Goal: Task Accomplishment & Management: Complete application form

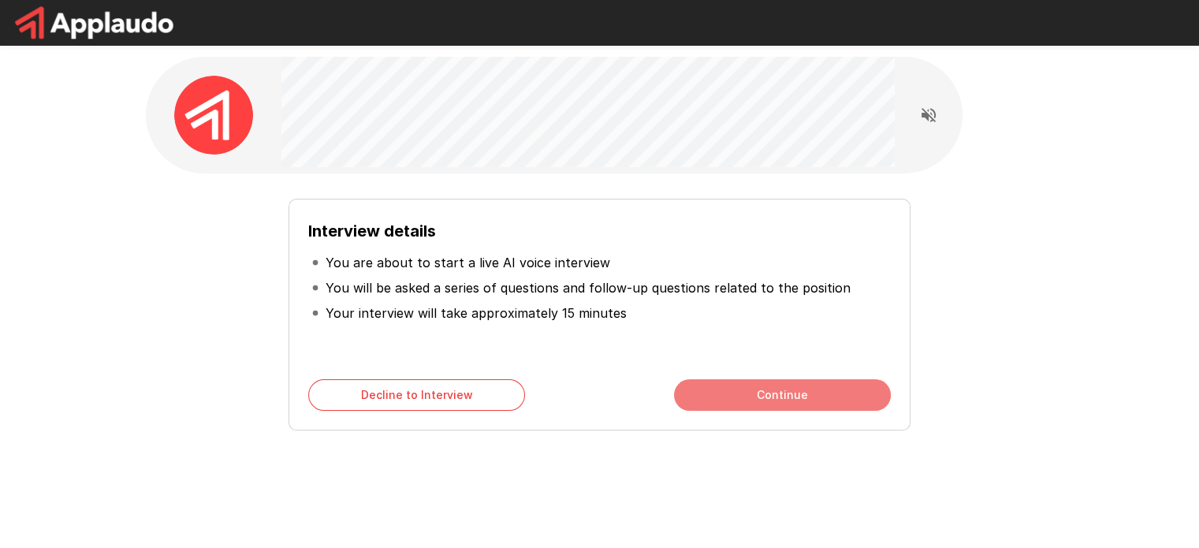
click at [734, 400] on button "Continue" at bounding box center [782, 395] width 217 height 32
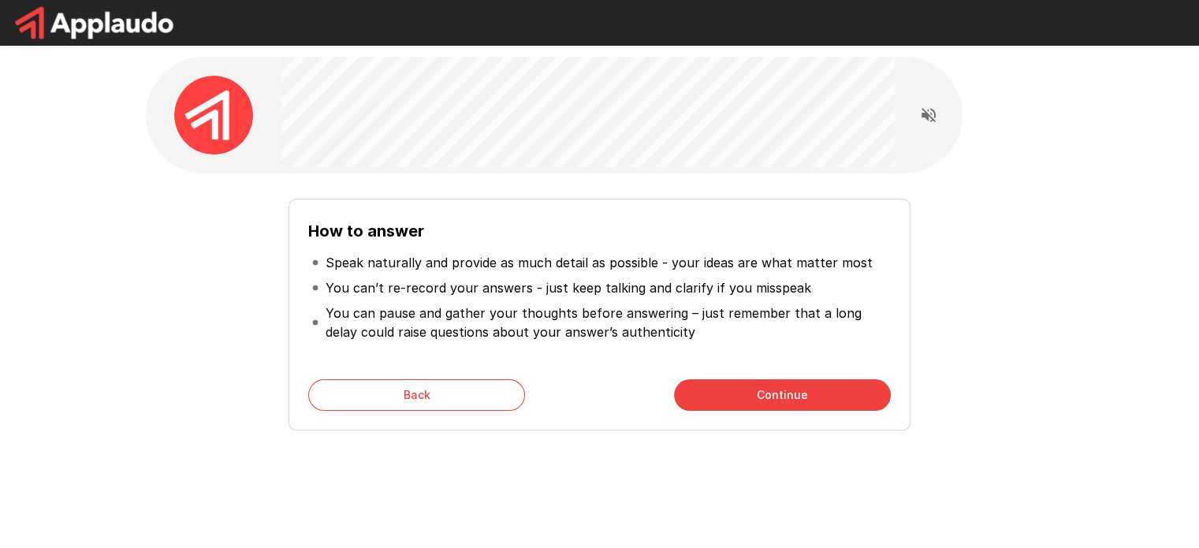
click at [735, 398] on button "Continue" at bounding box center [782, 395] width 217 height 32
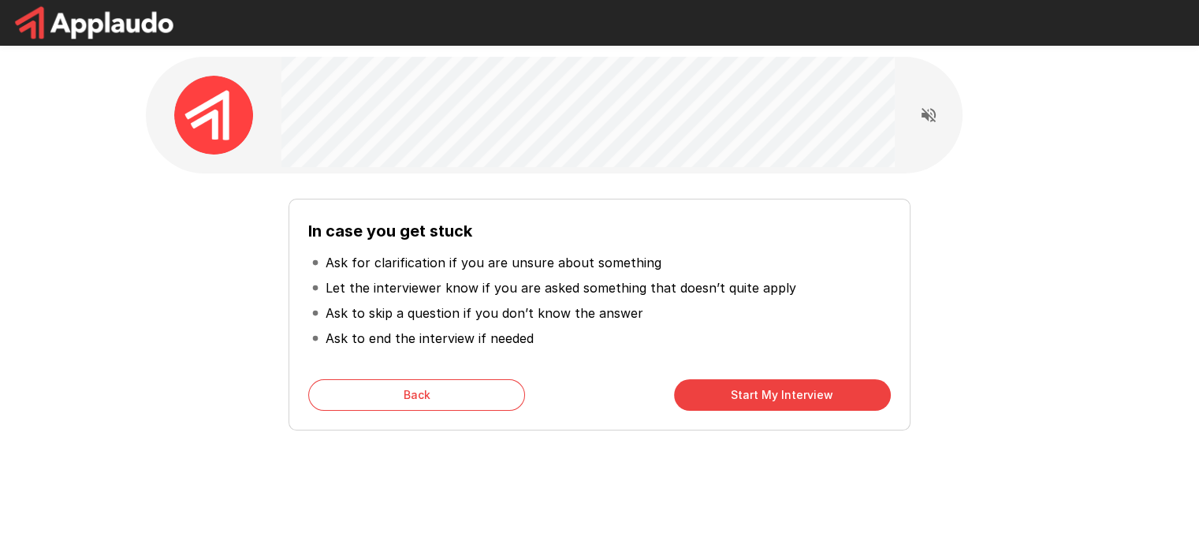
click at [735, 398] on button "Start My Interview" at bounding box center [782, 395] width 217 height 32
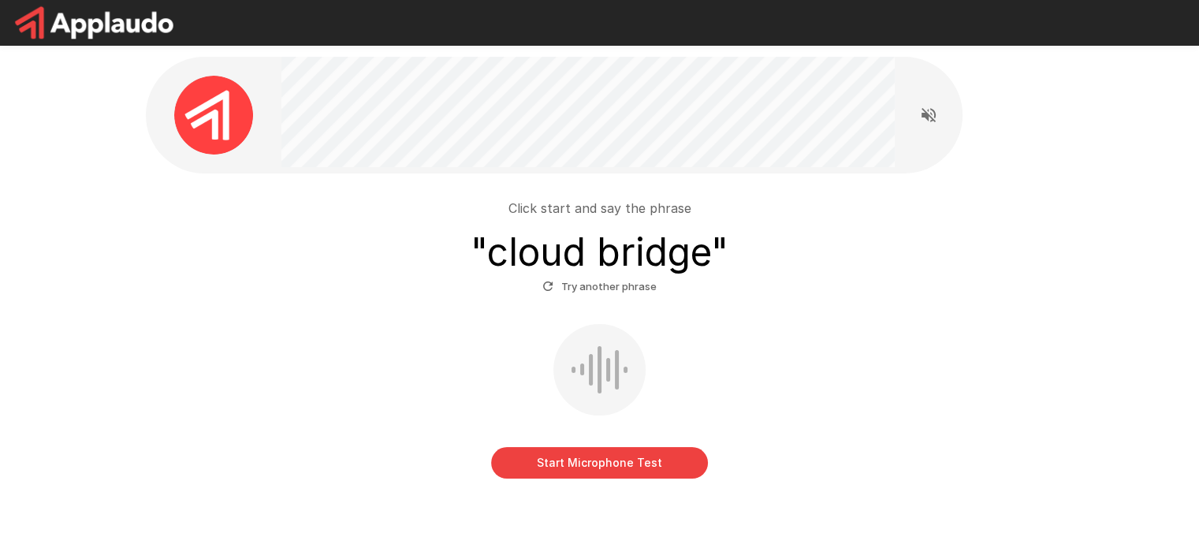
click at [542, 463] on button "Start Microphone Test" at bounding box center [599, 463] width 217 height 32
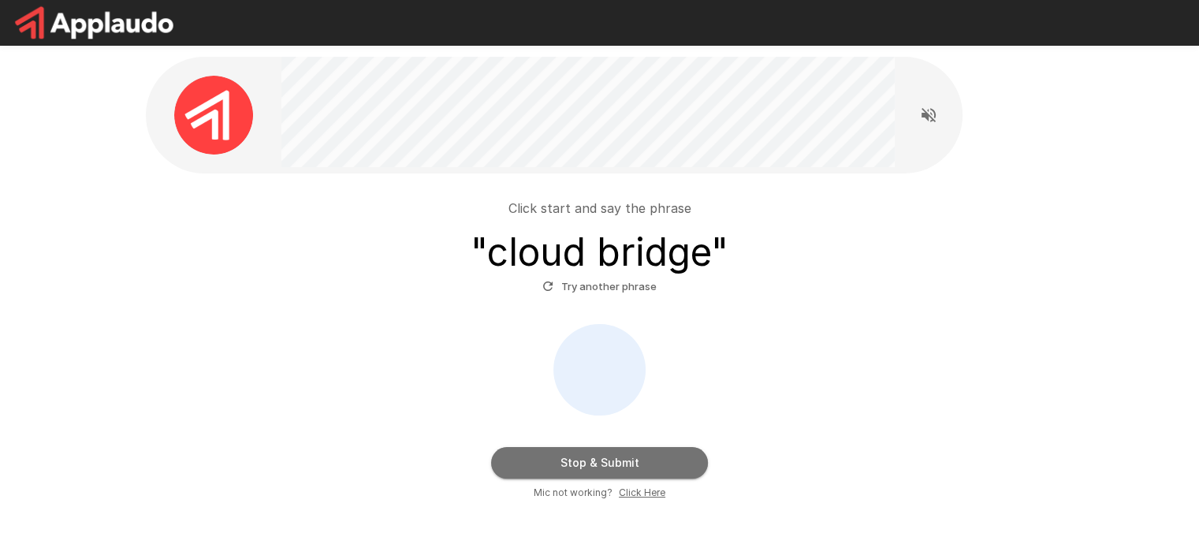
click at [542, 463] on button "Stop & Submit" at bounding box center [599, 463] width 217 height 32
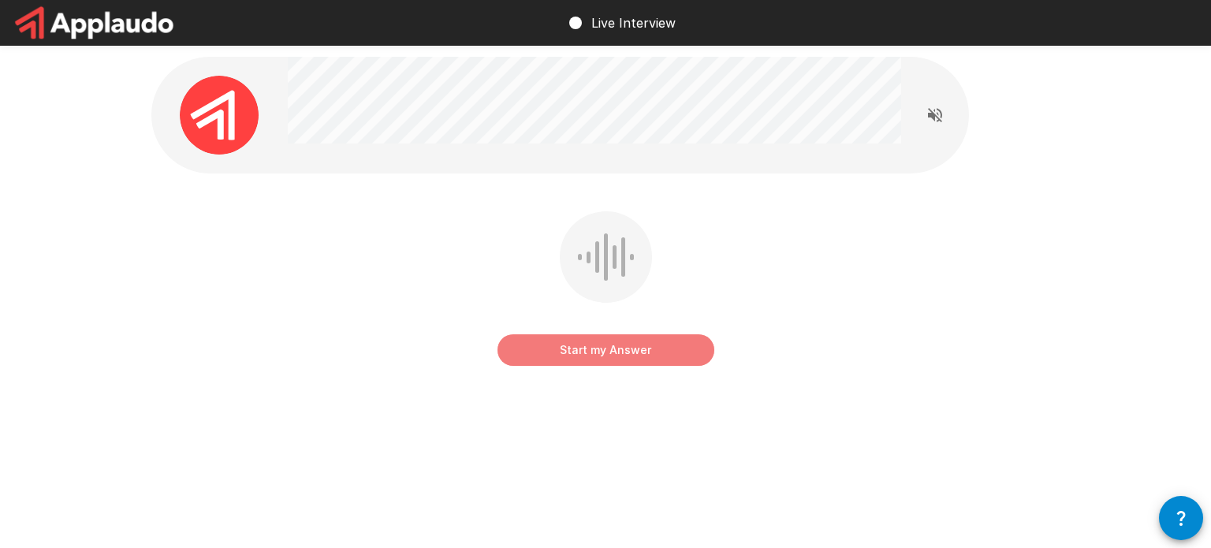
click at [613, 355] on button "Start my Answer" at bounding box center [605, 350] width 217 height 32
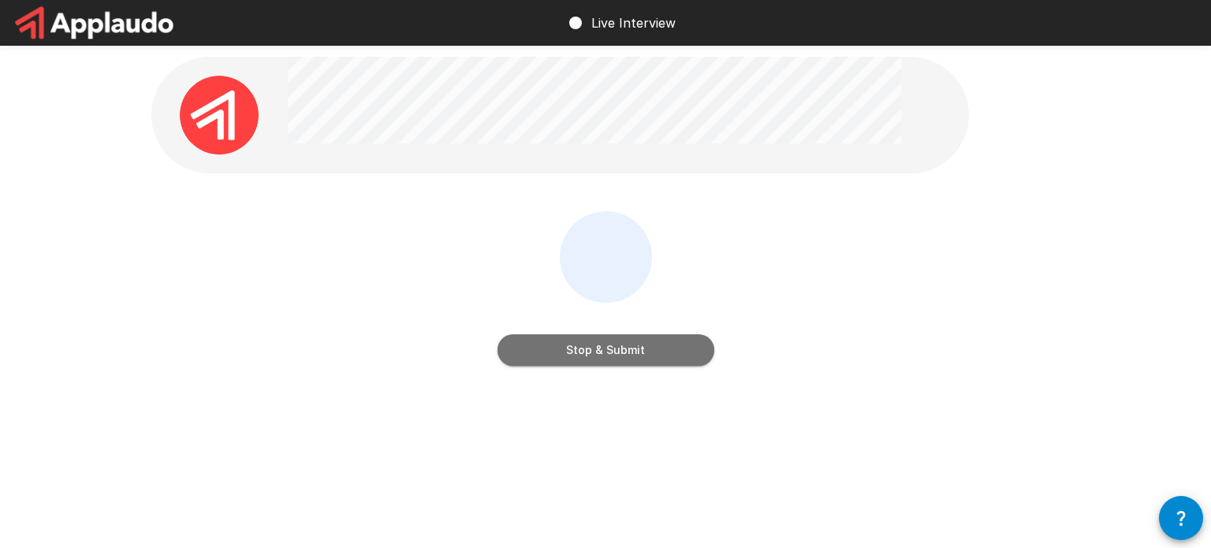
click at [613, 355] on button "Stop & Submit" at bounding box center [605, 350] width 217 height 32
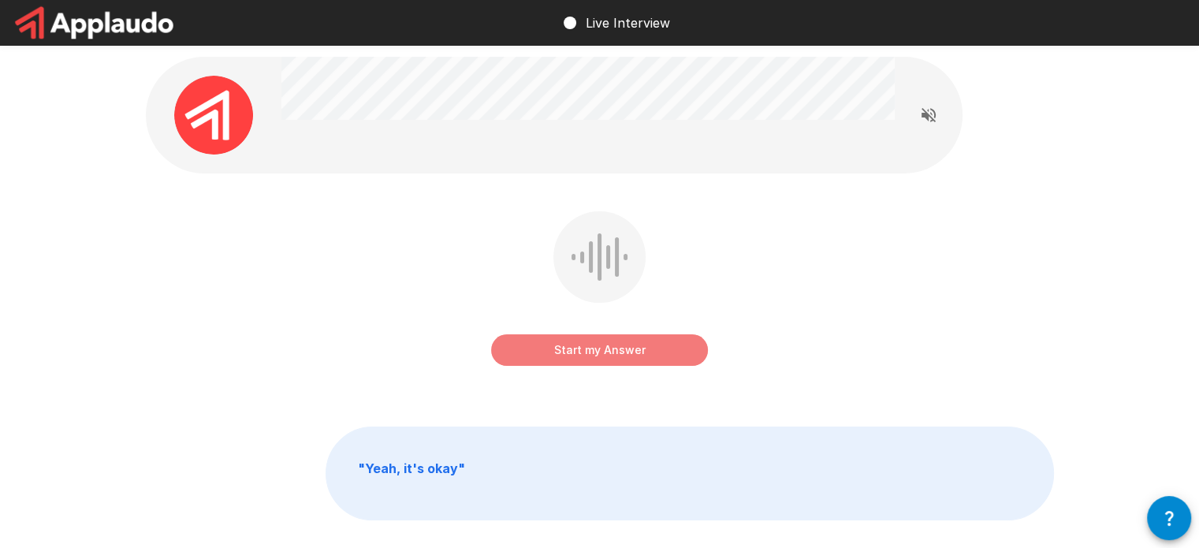
click at [615, 352] on button "Start my Answer" at bounding box center [599, 350] width 217 height 32
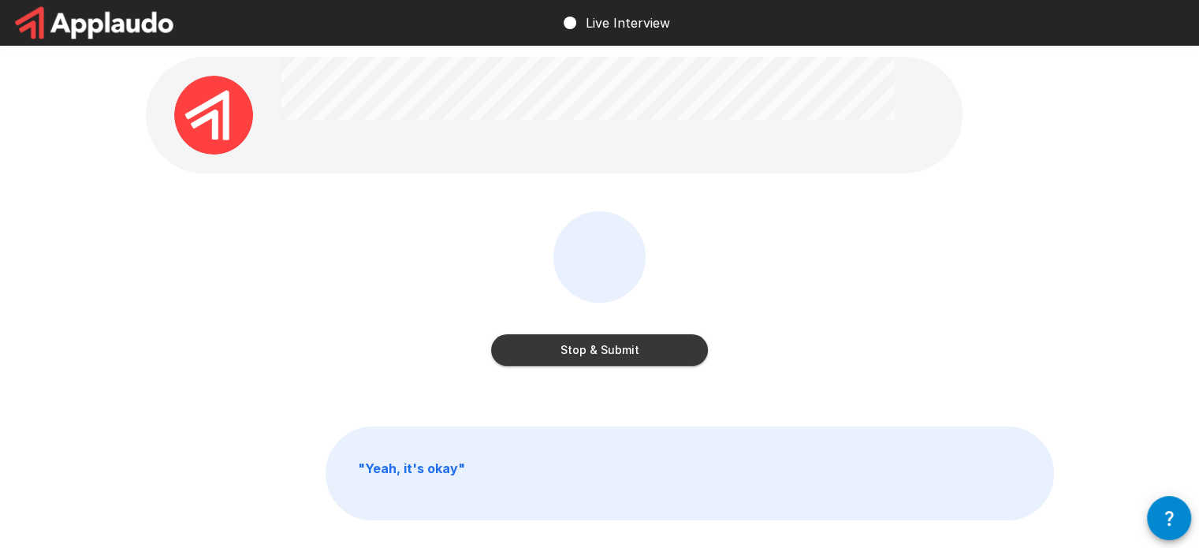
click at [615, 352] on button "Stop & Submit" at bounding box center [599, 350] width 217 height 32
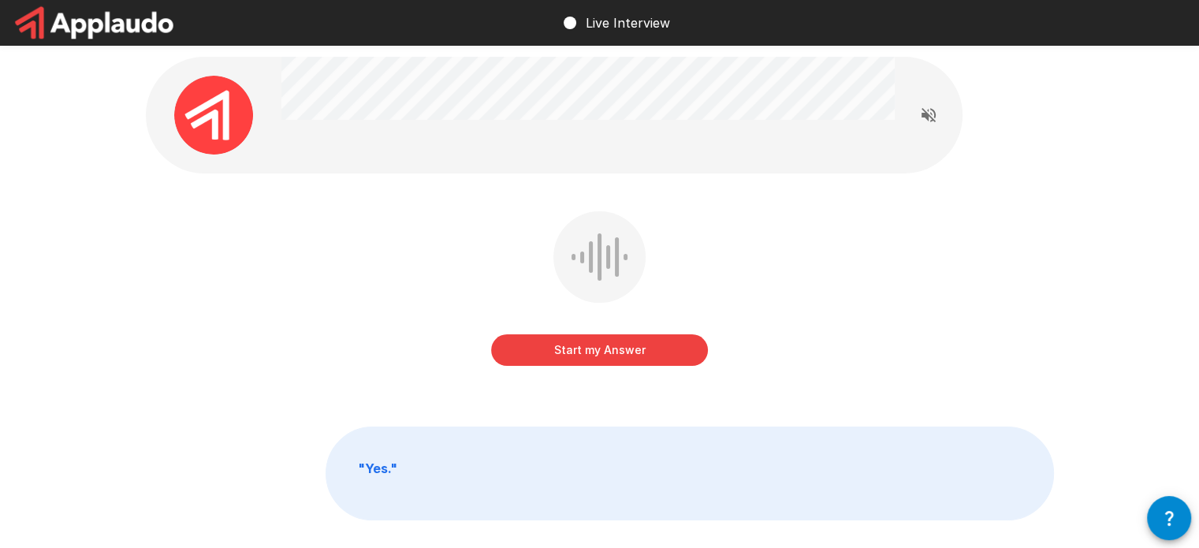
click at [615, 352] on button "Start my Answer" at bounding box center [599, 350] width 217 height 32
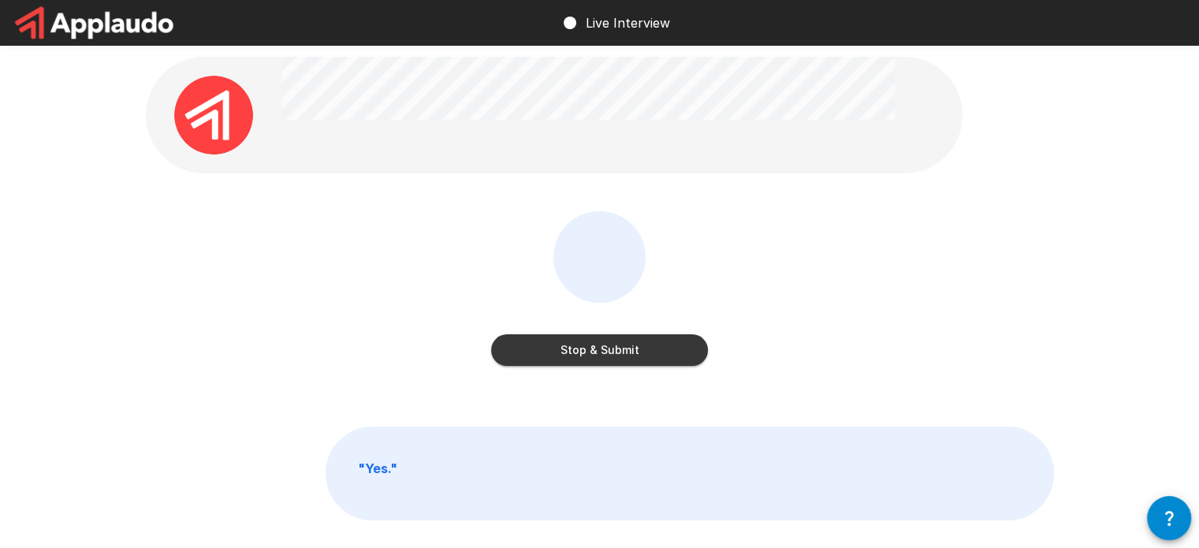
click at [615, 352] on button "Stop & Submit" at bounding box center [599, 350] width 217 height 32
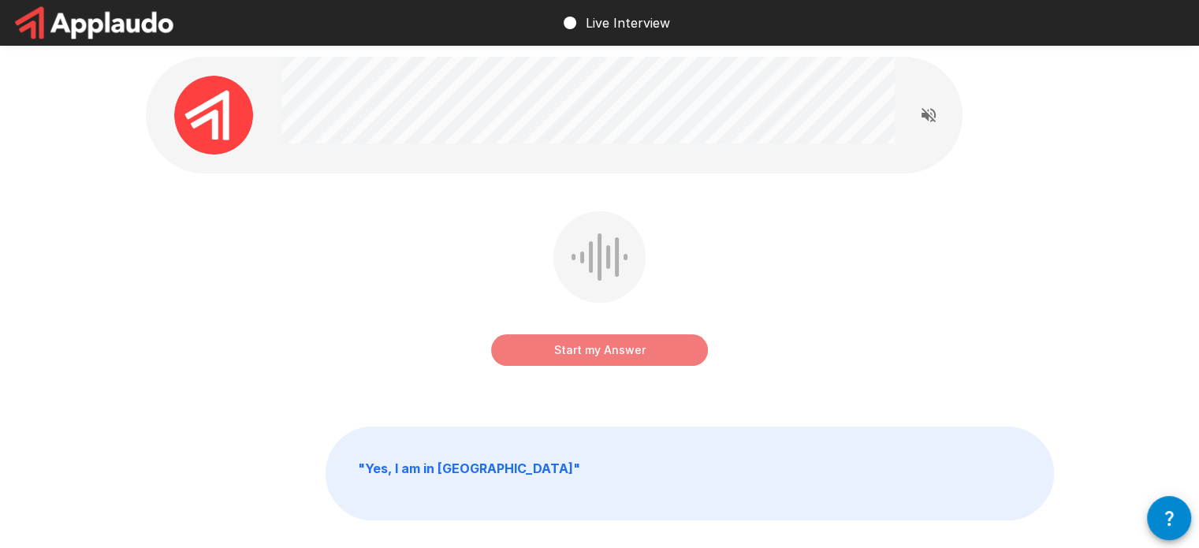
click at [566, 351] on button "Start my Answer" at bounding box center [599, 350] width 217 height 32
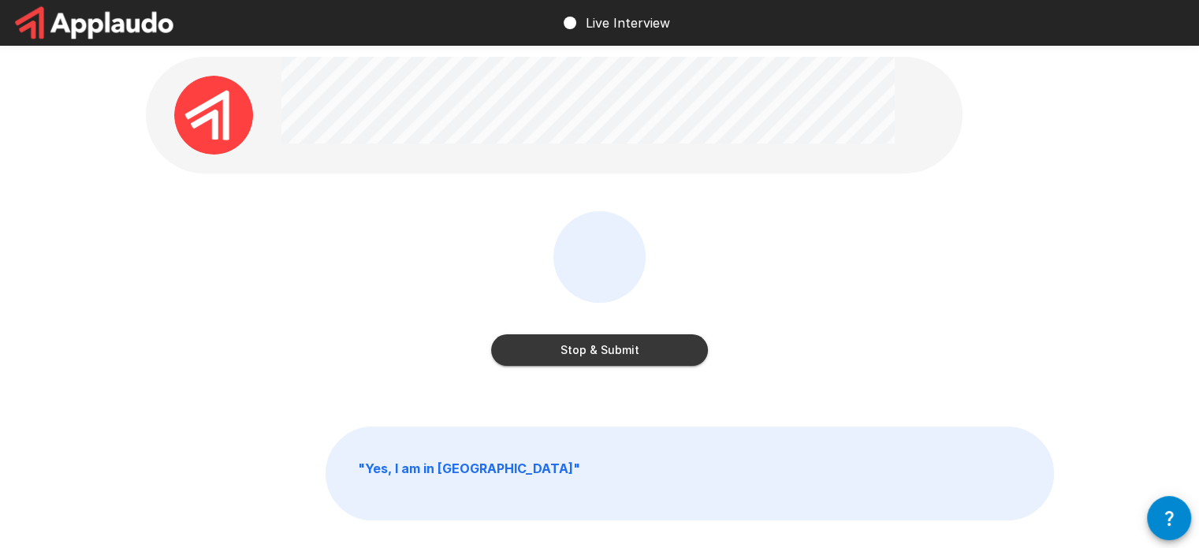
click at [621, 348] on button "Stop & Submit" at bounding box center [599, 350] width 217 height 32
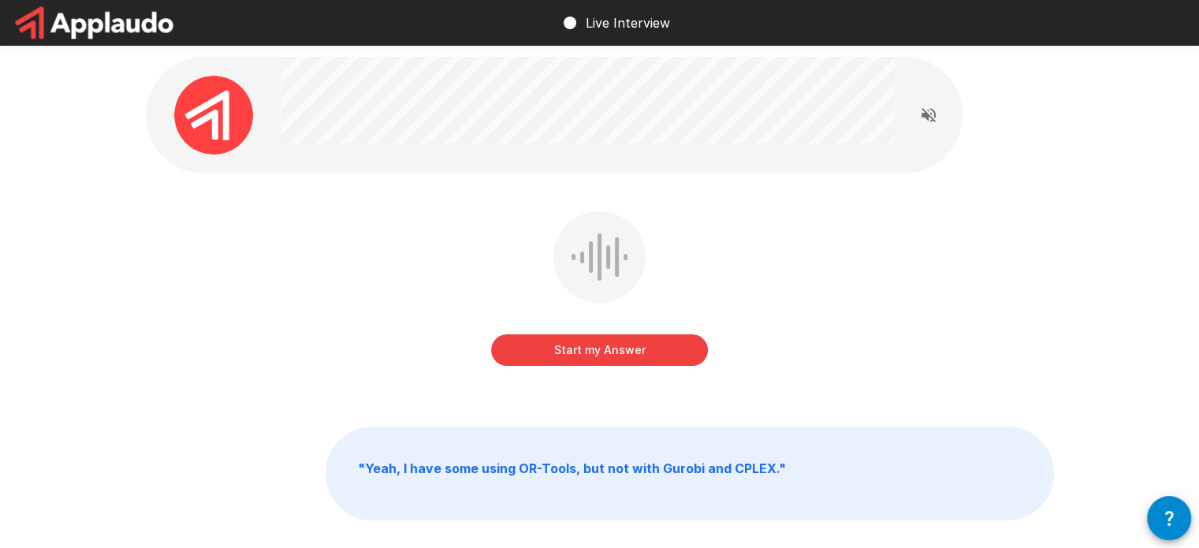
click at [611, 352] on button "Start my Answer" at bounding box center [599, 350] width 217 height 32
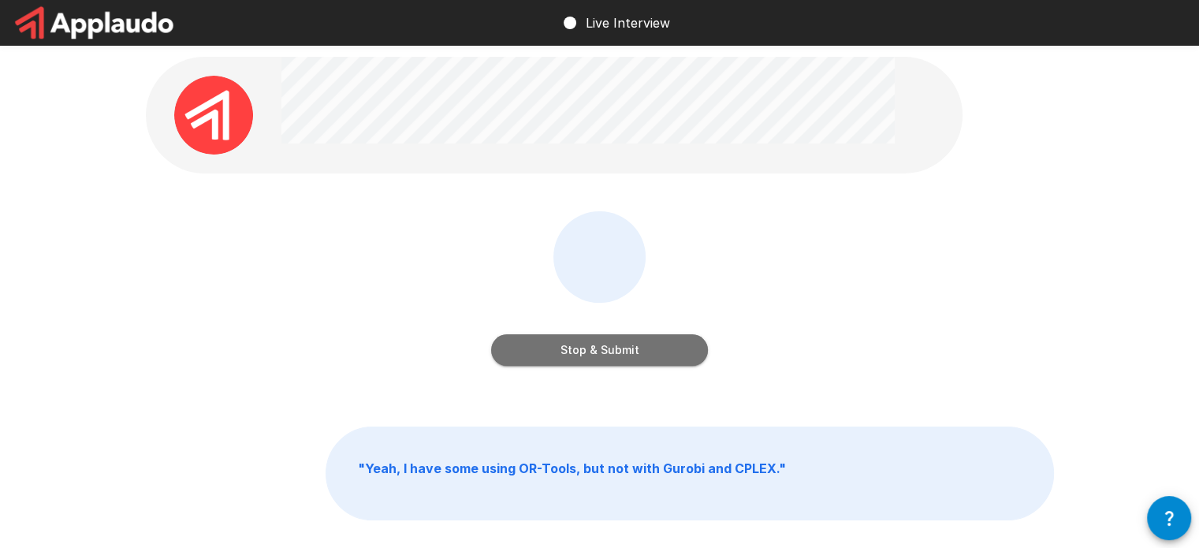
click at [611, 352] on button "Stop & Submit" at bounding box center [599, 350] width 217 height 32
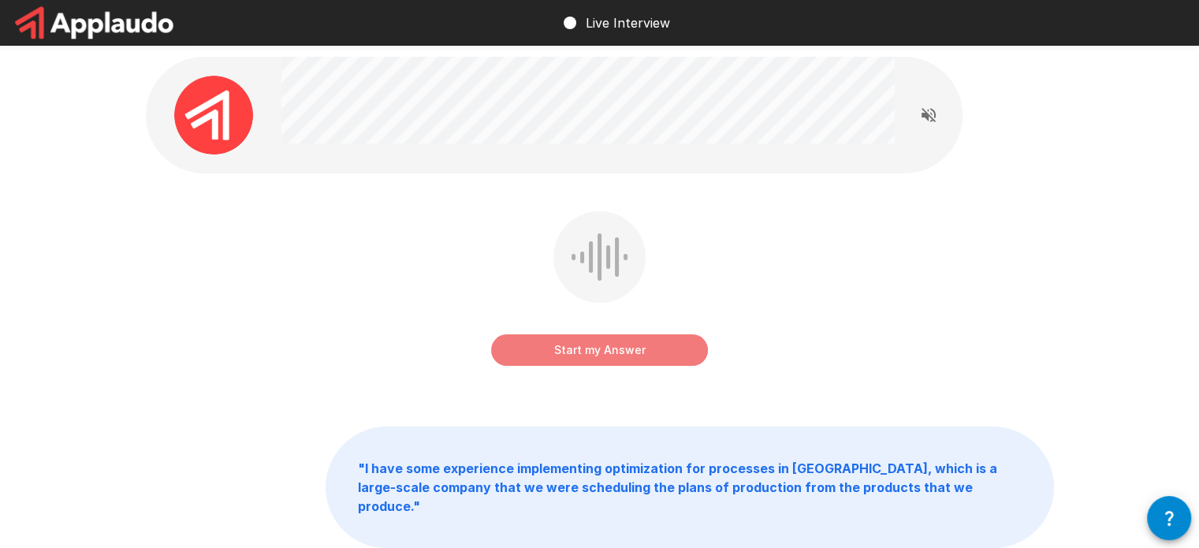
click at [550, 345] on button "Start my Answer" at bounding box center [599, 350] width 217 height 32
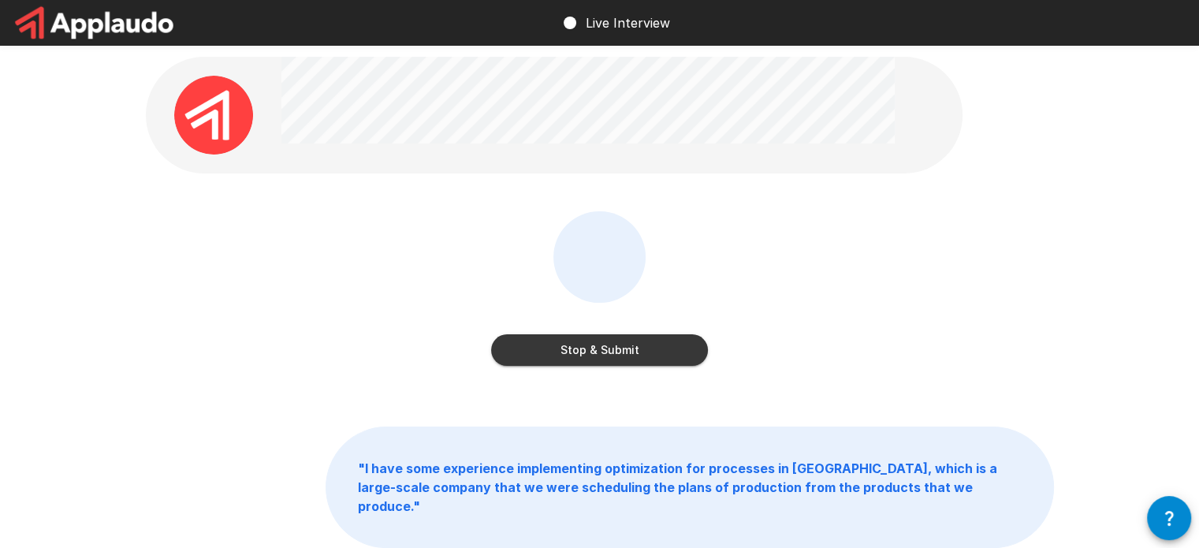
click at [544, 330] on div "Stop & Submit" at bounding box center [599, 334] width 217 height 63
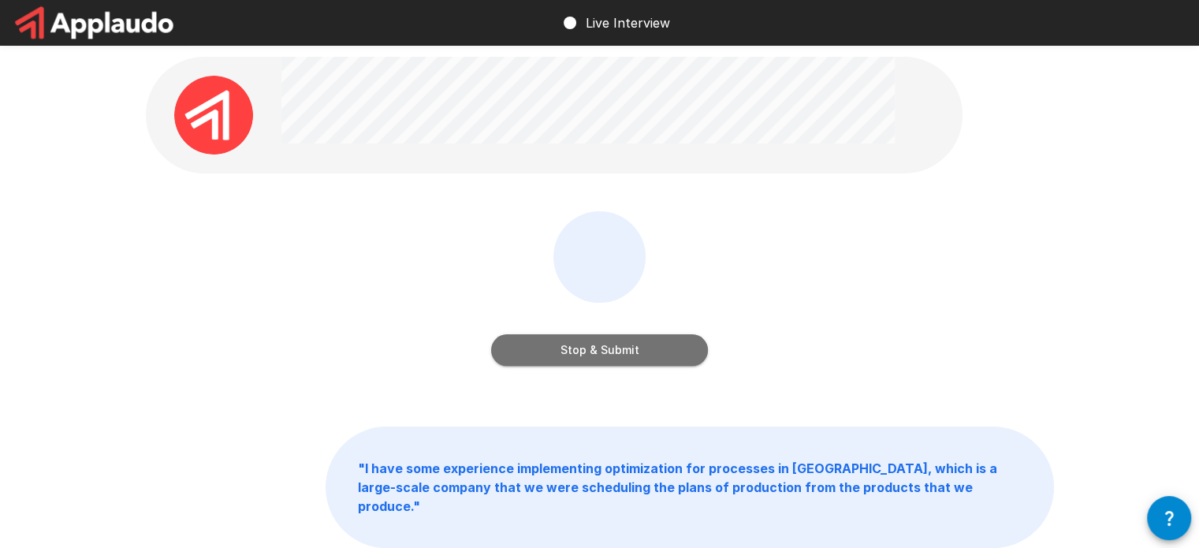
click at [549, 362] on button "Stop & Submit" at bounding box center [599, 350] width 217 height 32
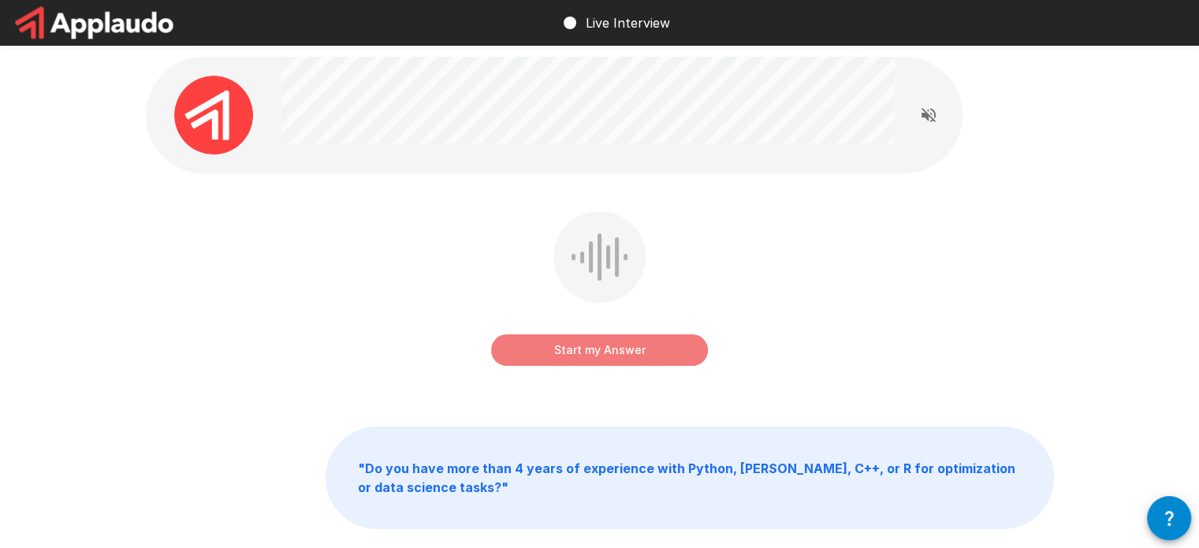
click at [564, 337] on button "Start my Answer" at bounding box center [599, 350] width 217 height 32
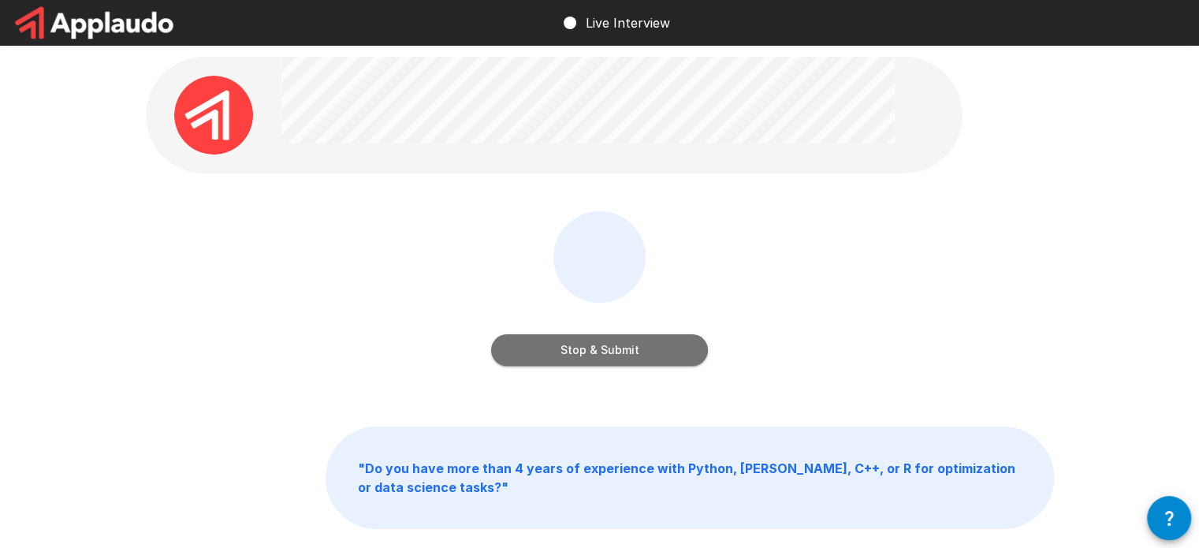
click at [586, 351] on button "Stop & Submit" at bounding box center [599, 350] width 217 height 32
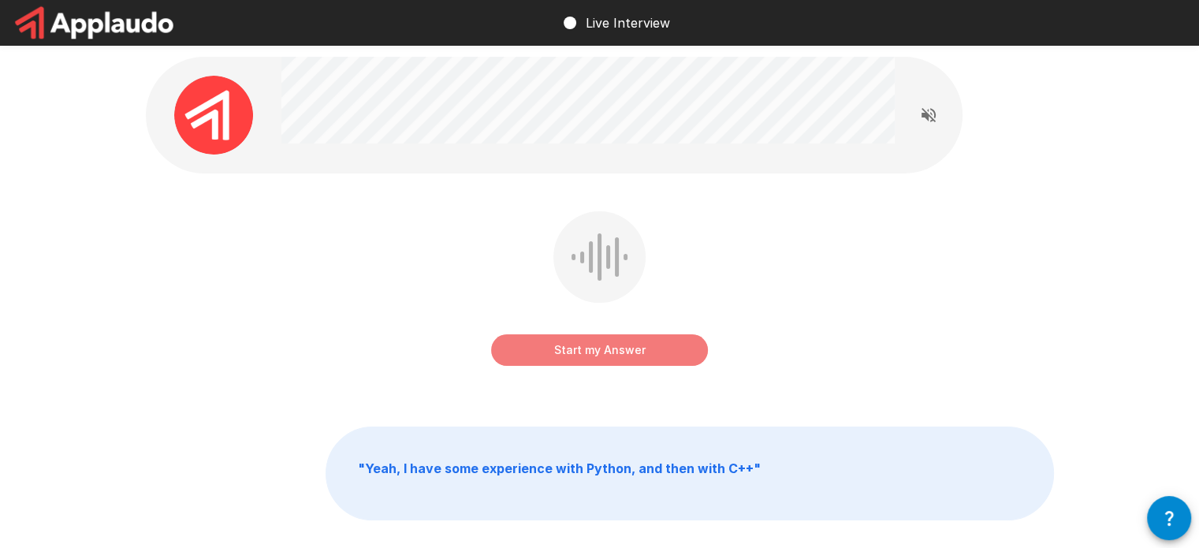
click at [575, 337] on button "Start my Answer" at bounding box center [599, 350] width 217 height 32
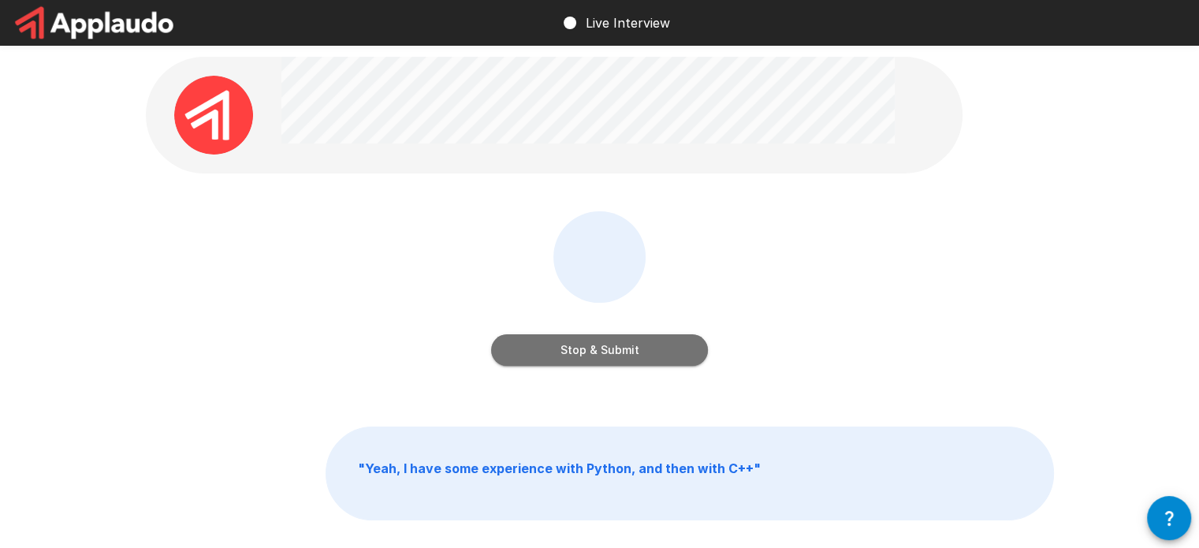
click at [542, 341] on button "Stop & Submit" at bounding box center [599, 350] width 217 height 32
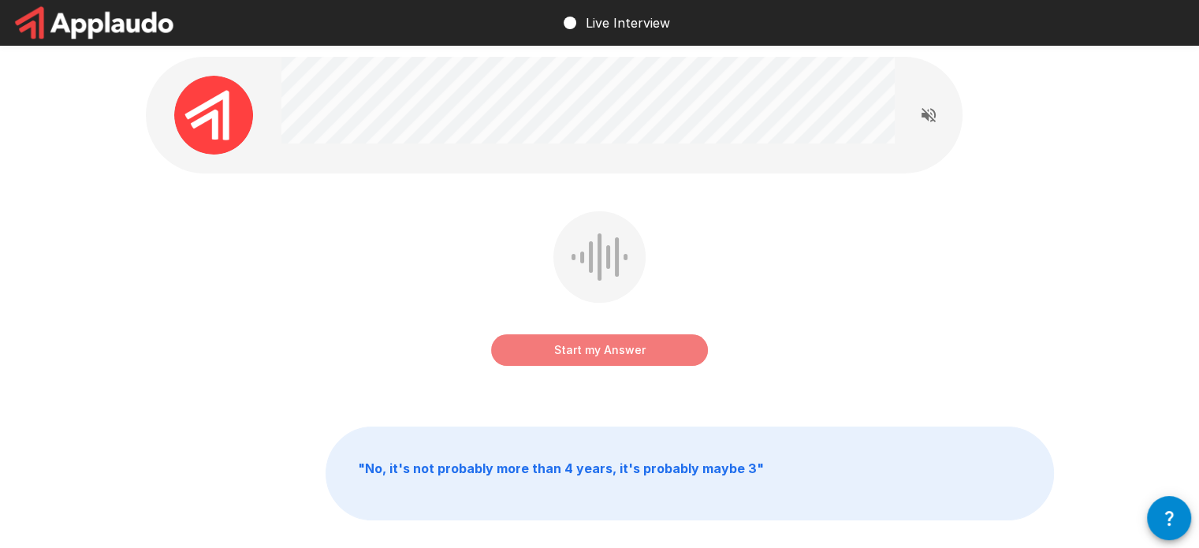
click at [547, 355] on button "Start my Answer" at bounding box center [599, 350] width 217 height 32
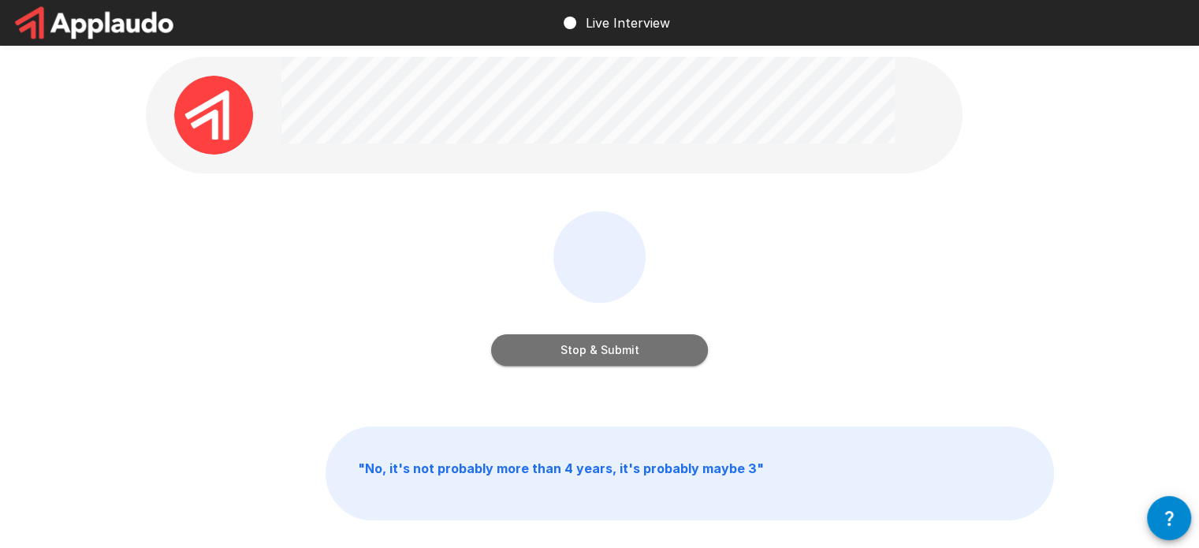
click at [557, 352] on button "Stop & Submit" at bounding box center [599, 350] width 217 height 32
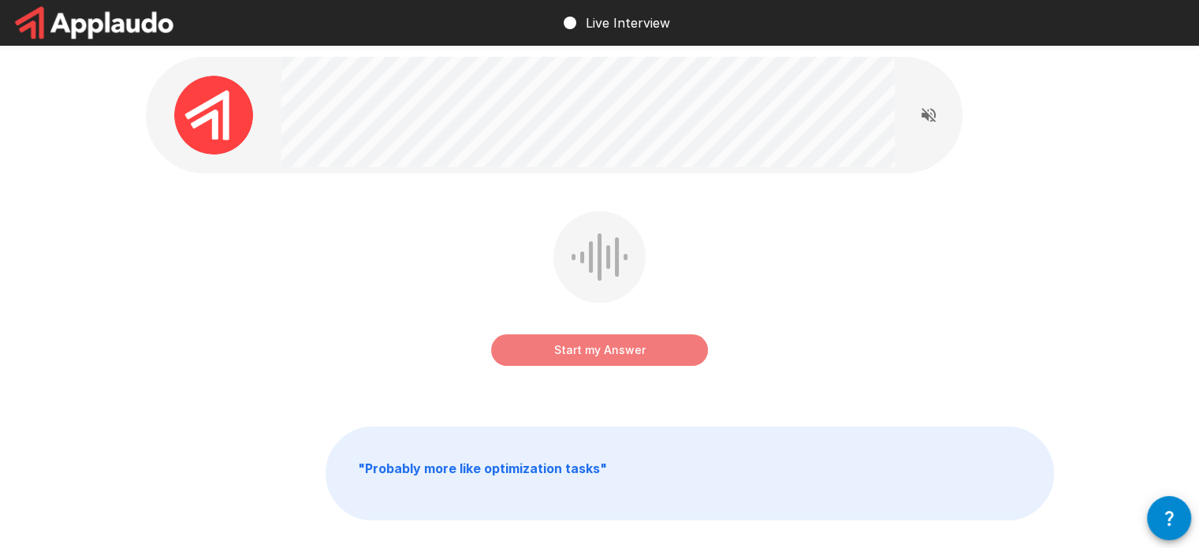
click at [567, 352] on button "Start my Answer" at bounding box center [599, 350] width 217 height 32
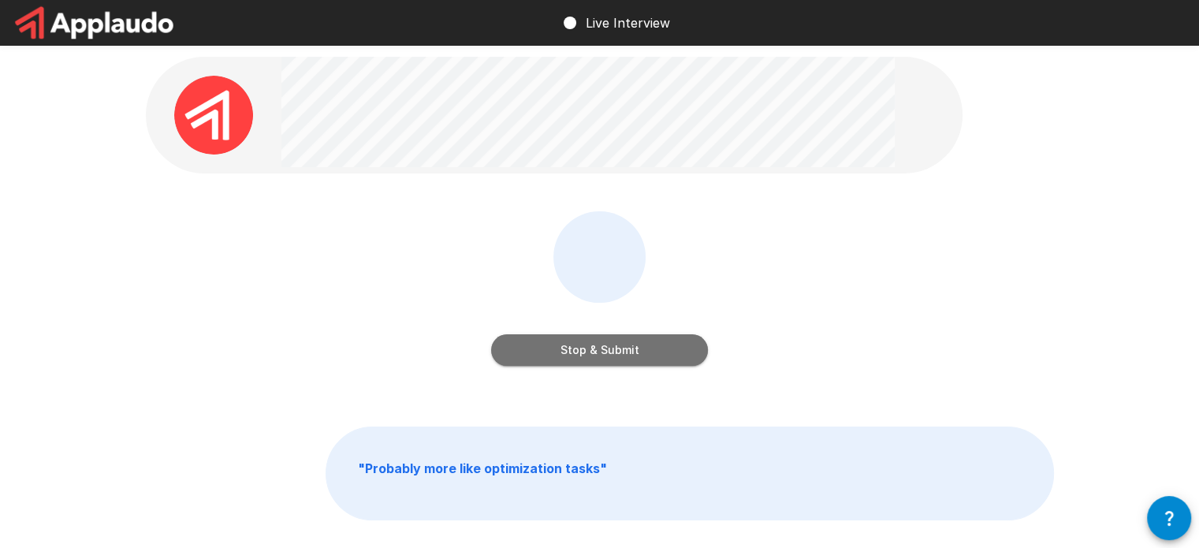
click at [539, 341] on button "Stop & Submit" at bounding box center [599, 350] width 217 height 32
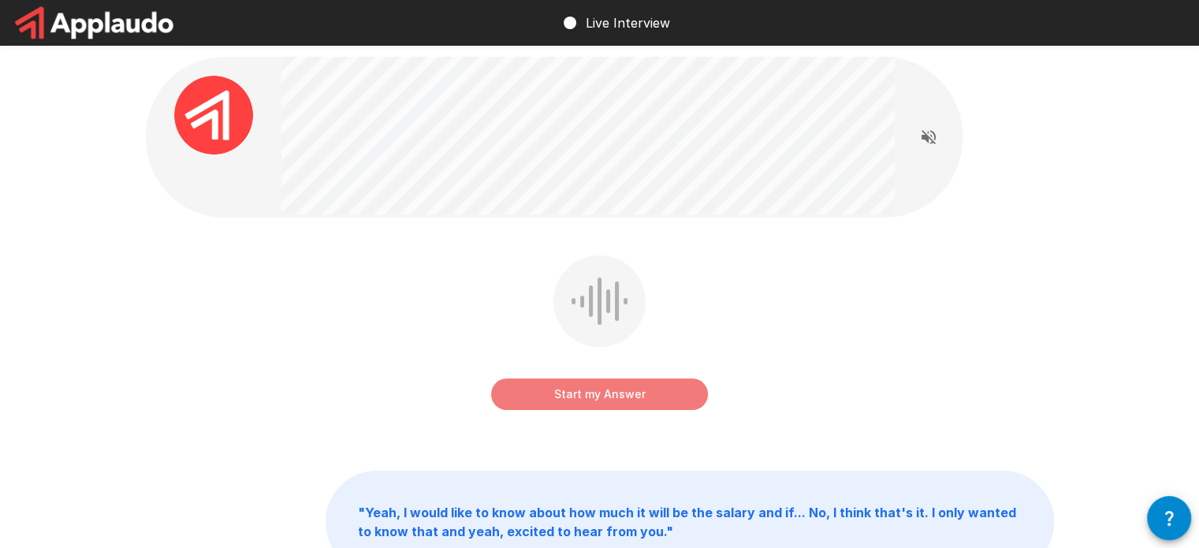
click at [527, 380] on button "Start my Answer" at bounding box center [599, 394] width 217 height 32
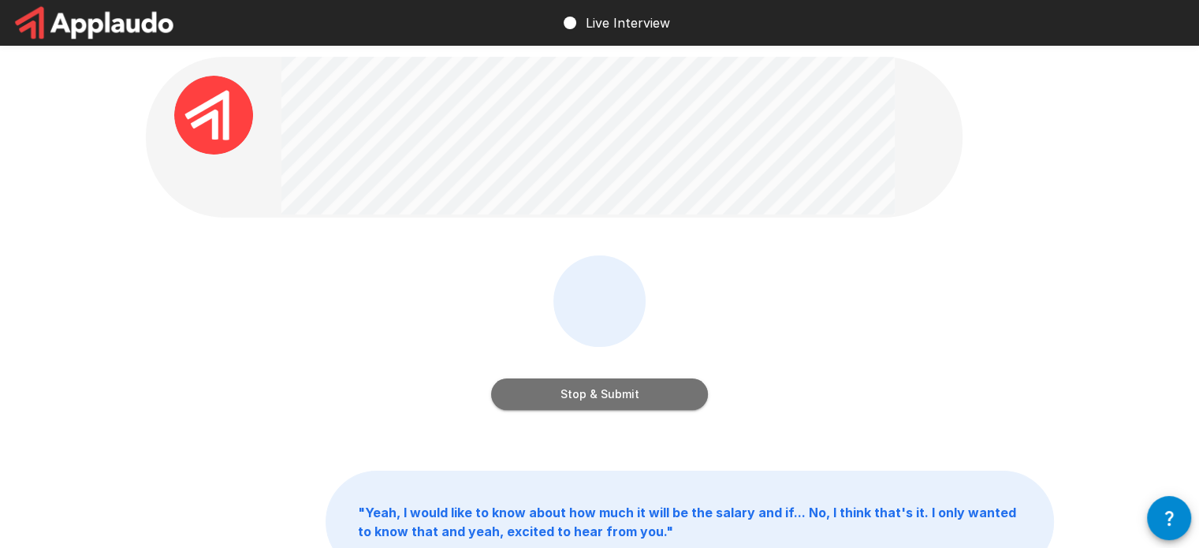
click at [521, 385] on button "Stop & Submit" at bounding box center [599, 394] width 217 height 32
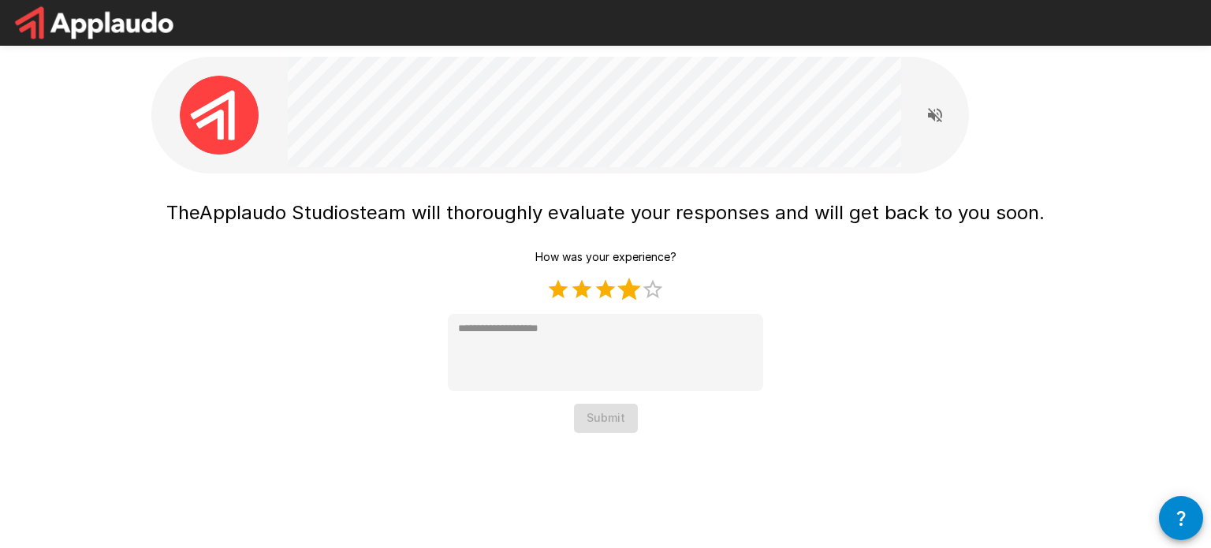
click at [622, 288] on label "4 Stars" at bounding box center [629, 289] width 24 height 24
type textarea "*"
click at [623, 429] on button "Submit" at bounding box center [606, 418] width 64 height 29
